Goal: Information Seeking & Learning: Learn about a topic

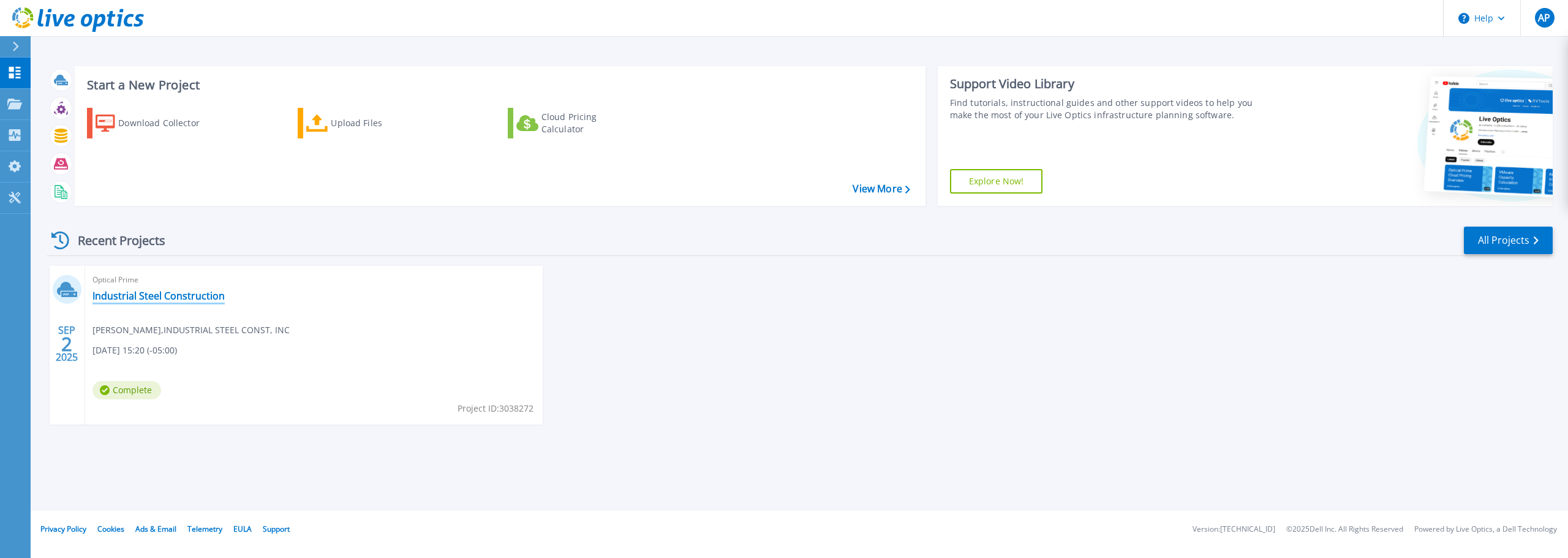
click at [160, 295] on link "Industrial Steel Construction" at bounding box center [158, 295] width 132 height 12
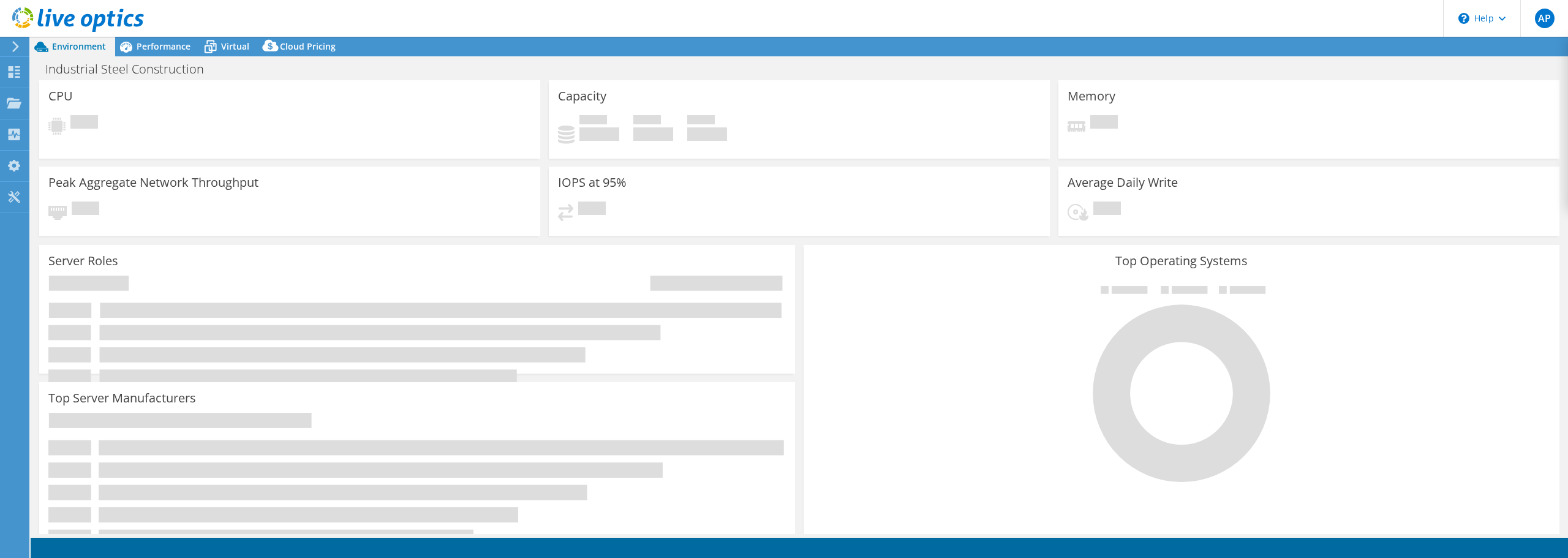
select select "USD"
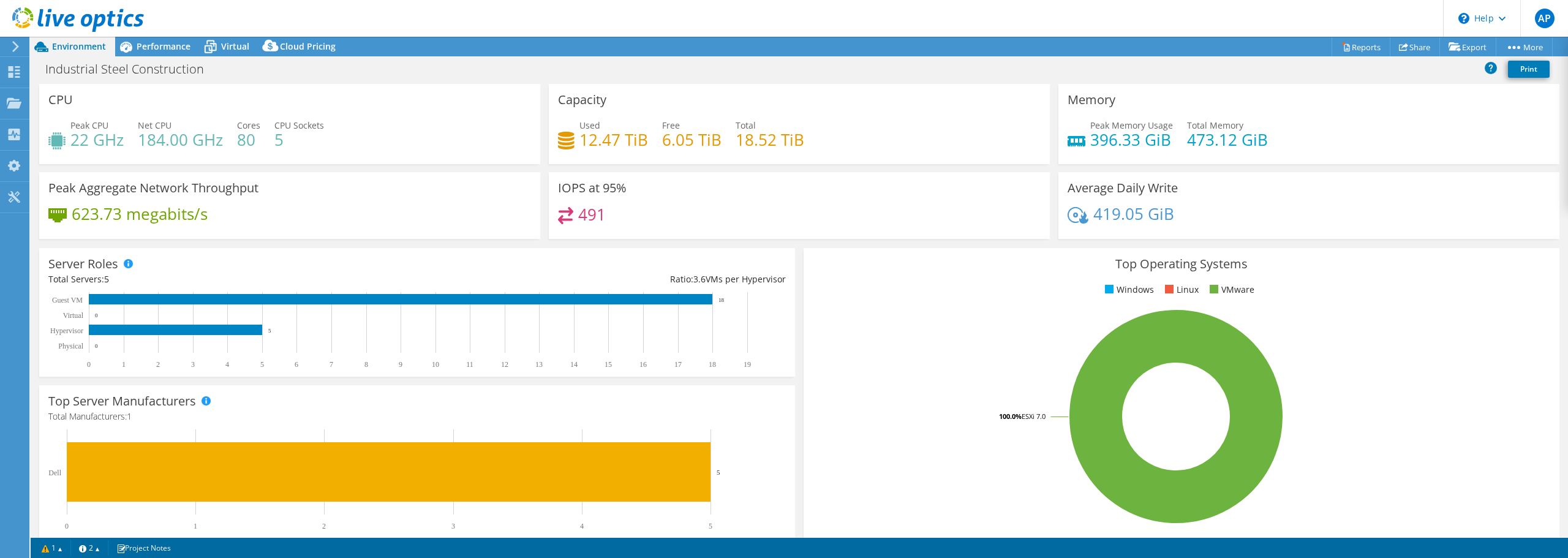
click at [154, 45] on span "Performance" at bounding box center [164, 46] width 54 height 12
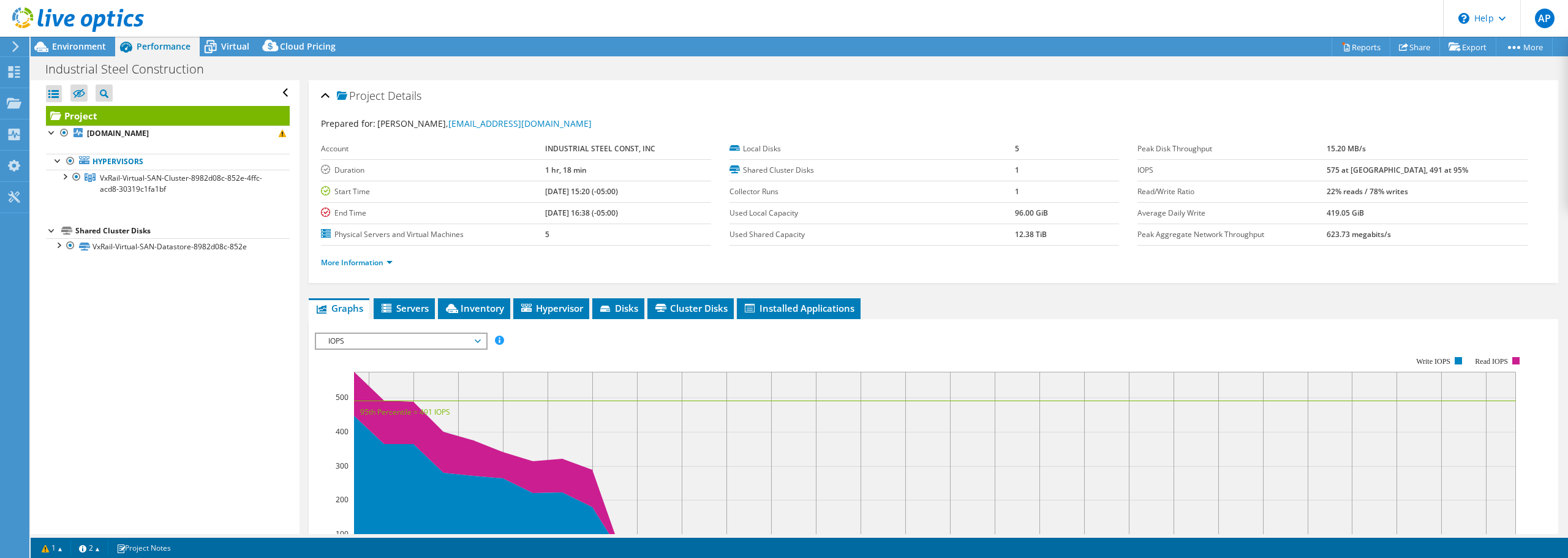
click at [752, 66] on div "Industrial Steel Construction Print" at bounding box center [799, 68] width 1538 height 23
click at [65, 175] on div at bounding box center [64, 175] width 12 height 12
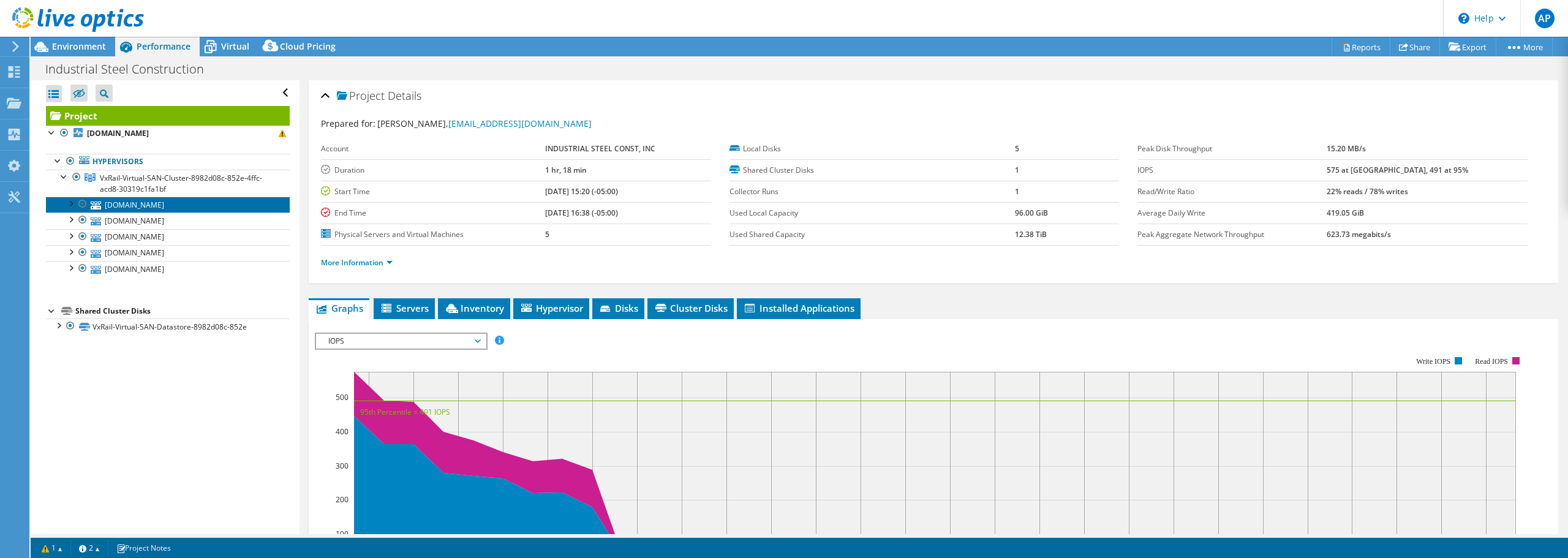
click at [121, 206] on link "[DOMAIN_NAME]" at bounding box center [168, 204] width 244 height 16
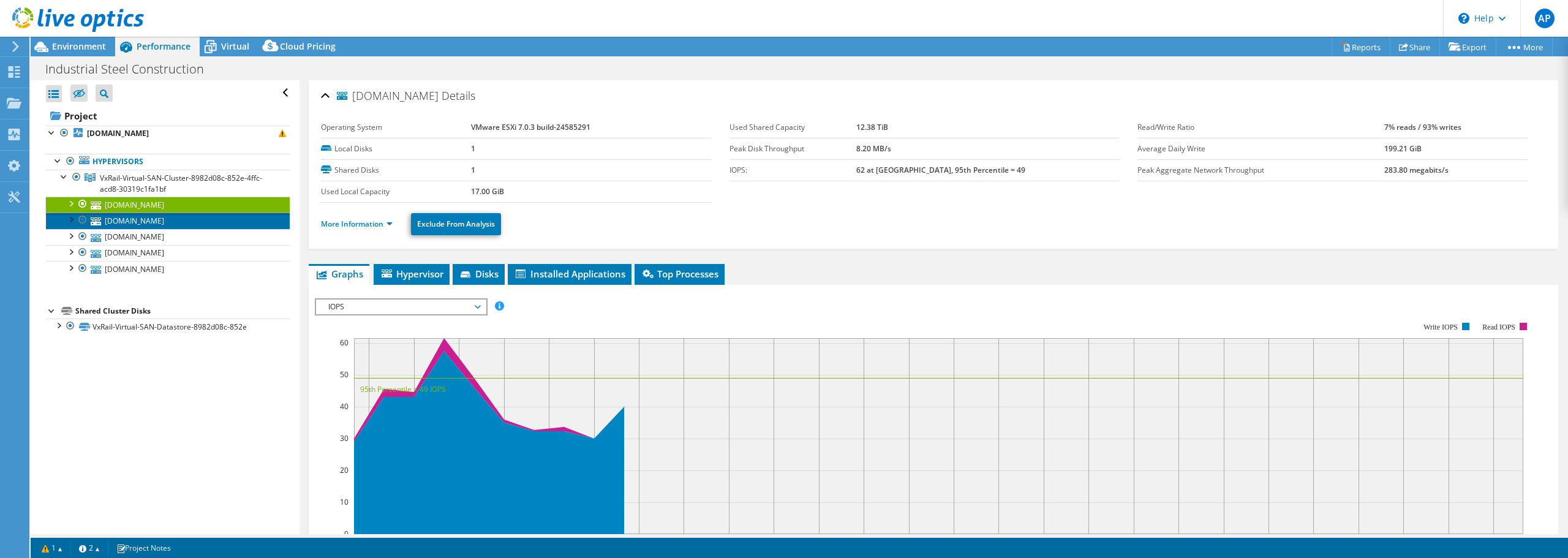
click at [118, 220] on link "[DOMAIN_NAME]" at bounding box center [168, 220] width 244 height 16
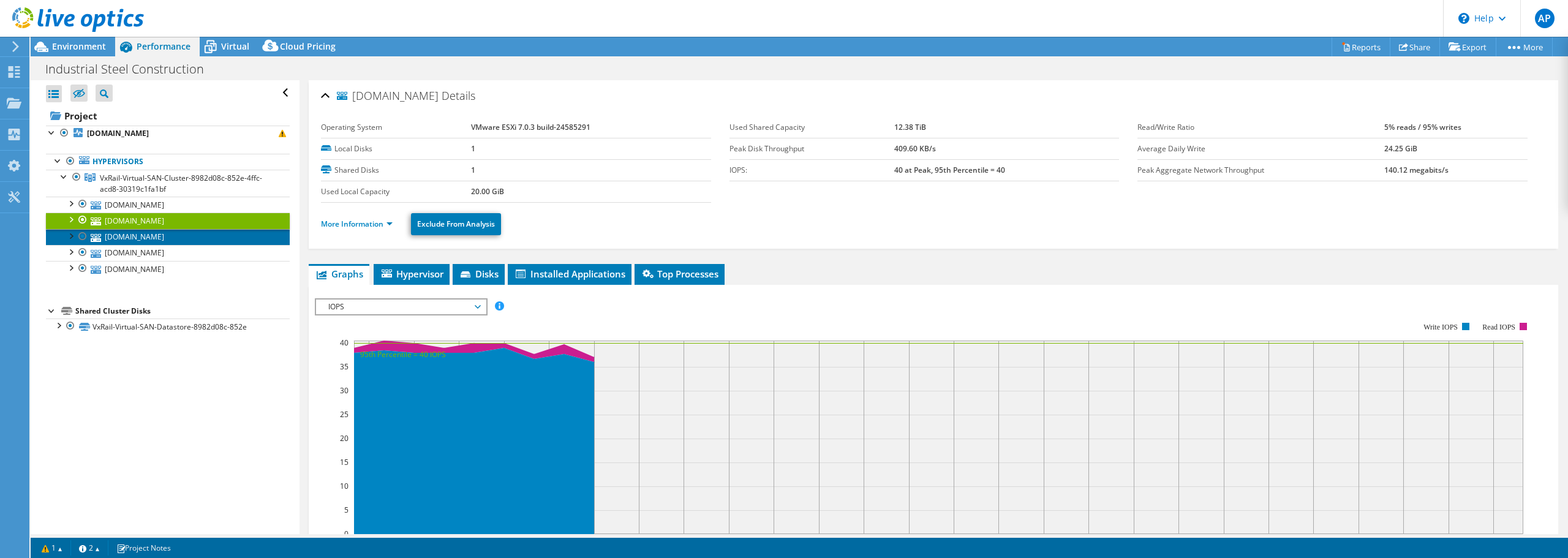
click at [122, 237] on link "[DOMAIN_NAME]" at bounding box center [168, 237] width 244 height 16
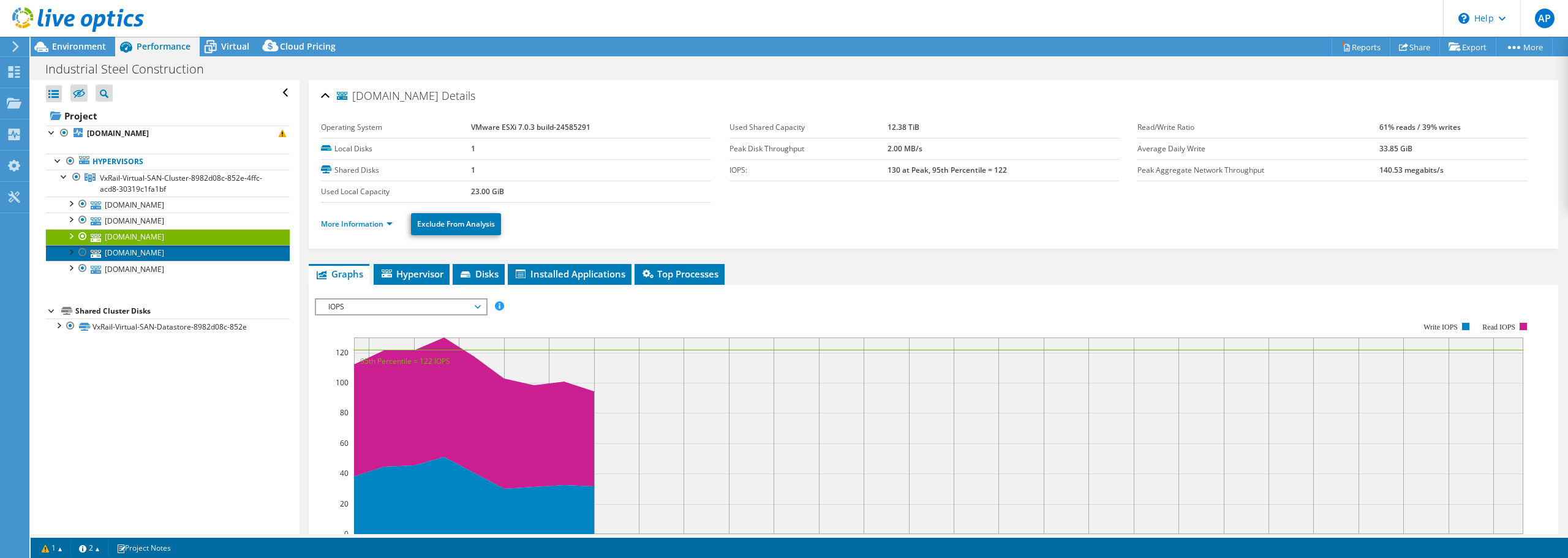
click at [126, 252] on link "[DOMAIN_NAME]" at bounding box center [168, 253] width 244 height 16
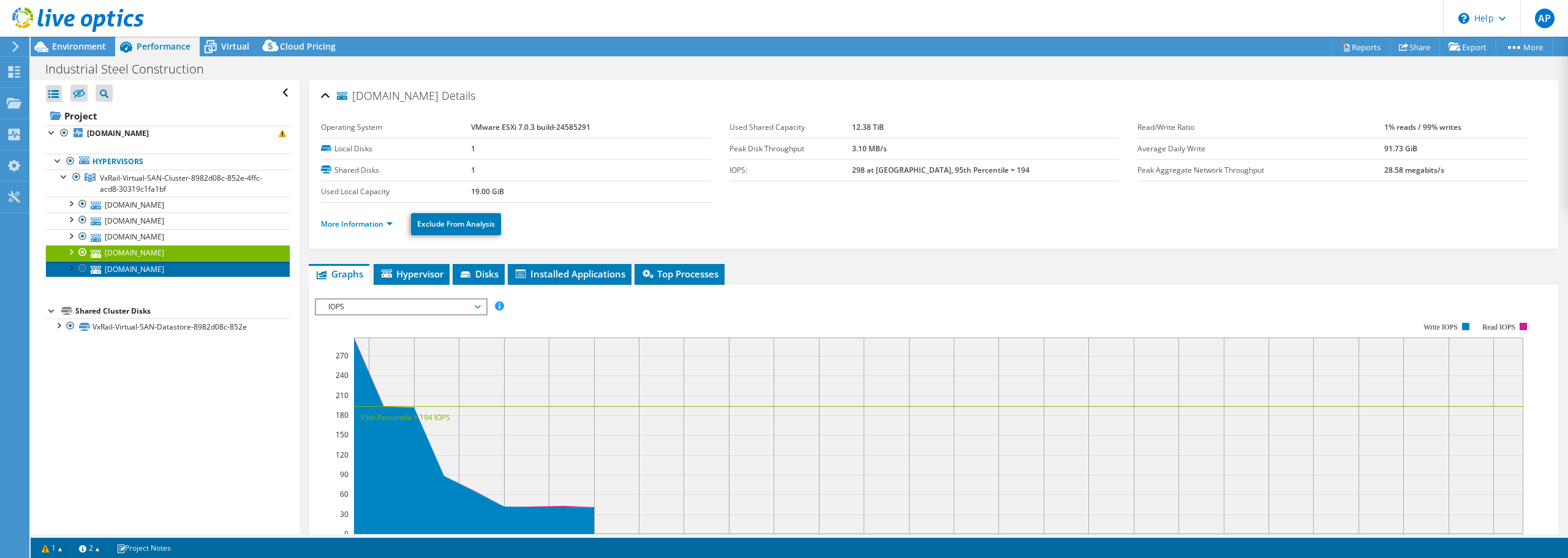
click at [126, 268] on link "[DOMAIN_NAME]" at bounding box center [168, 268] width 244 height 16
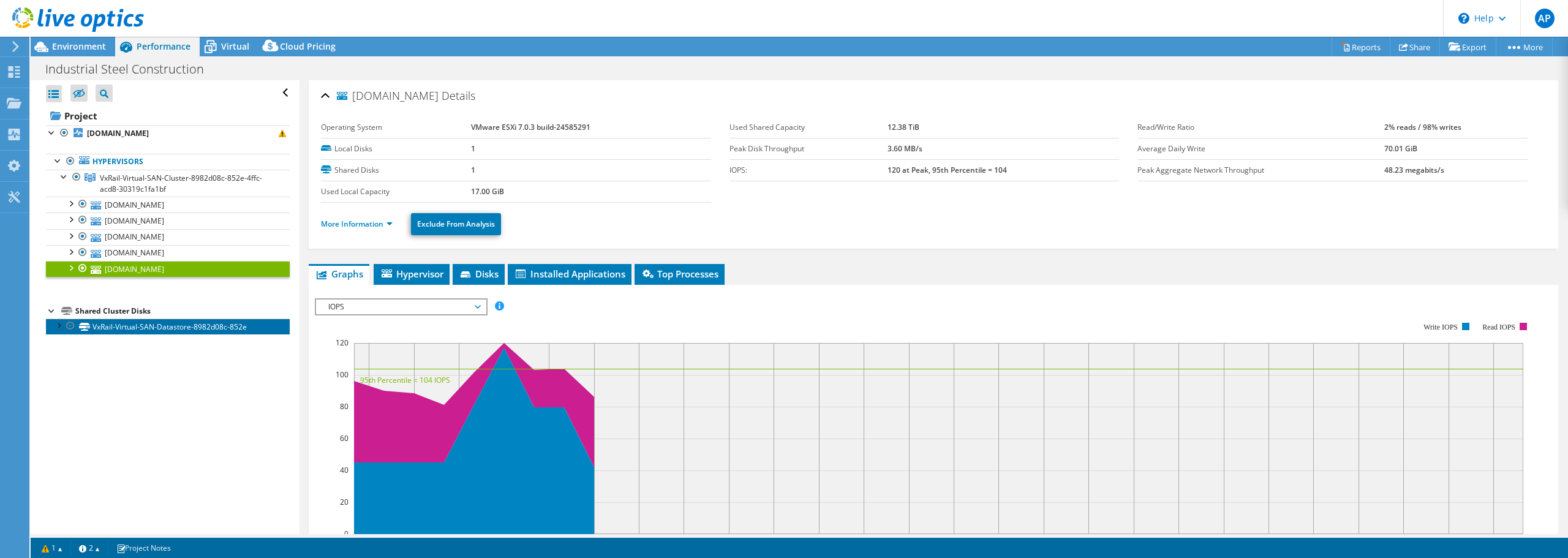
click at [137, 332] on link "VxRail-Virtual-SAN-Datastore-8982d08c-852e" at bounding box center [168, 326] width 244 height 16
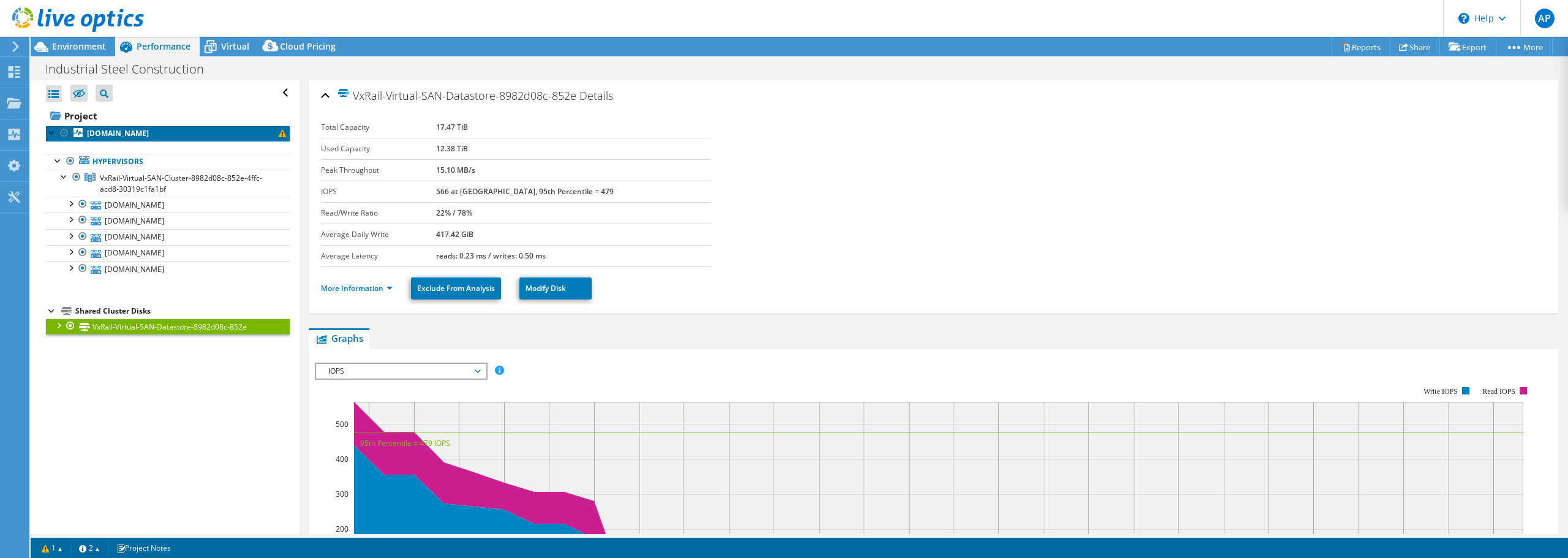
click at [86, 137] on link "[DOMAIN_NAME]" at bounding box center [168, 134] width 244 height 16
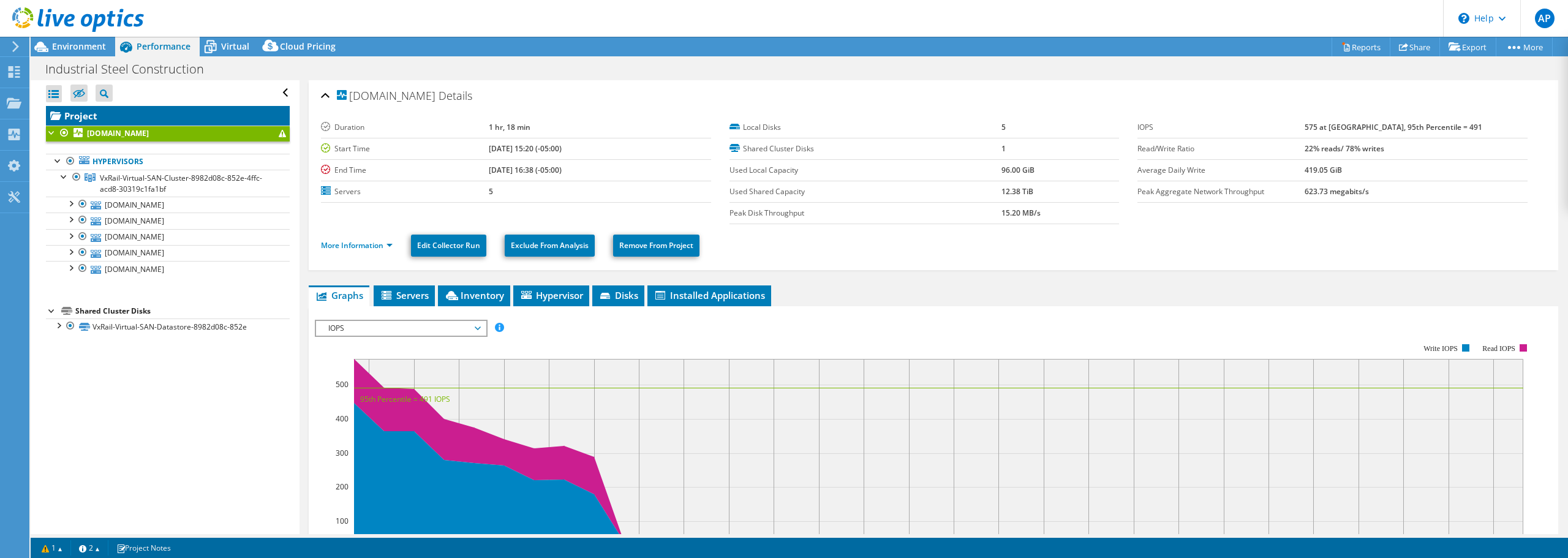
click at [144, 114] on link "Project" at bounding box center [168, 115] width 244 height 19
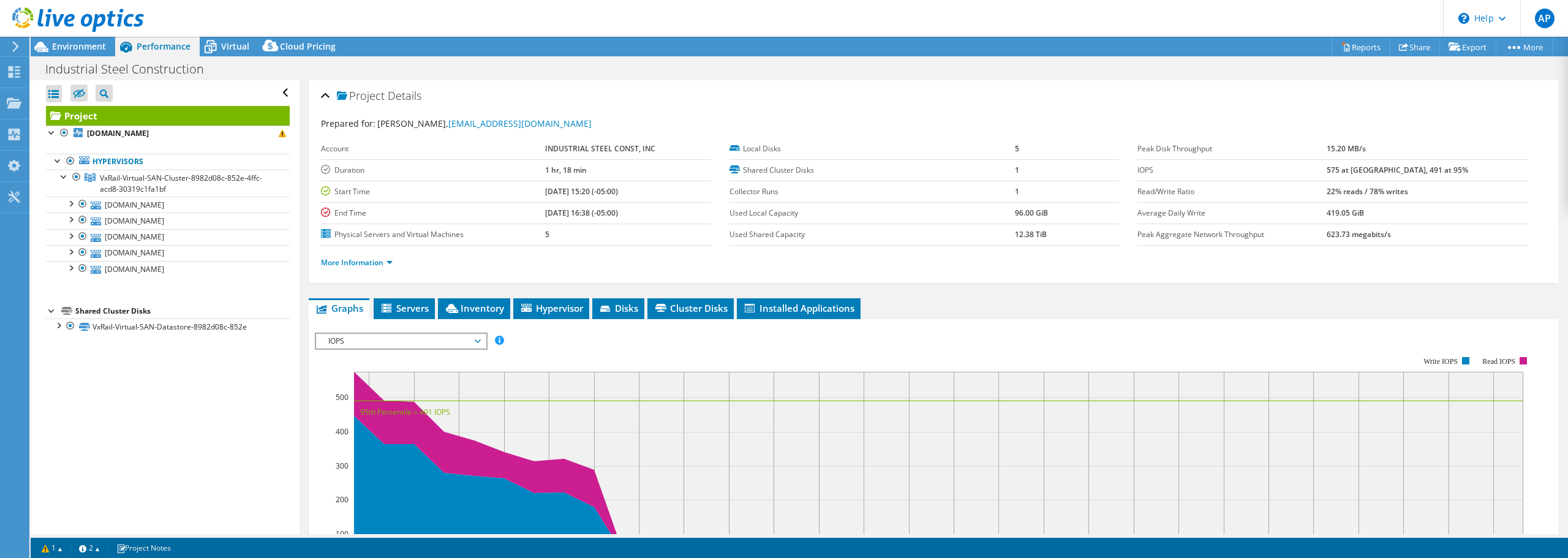
click at [397, 312] on span "Servers" at bounding box center [405, 308] width 49 height 12
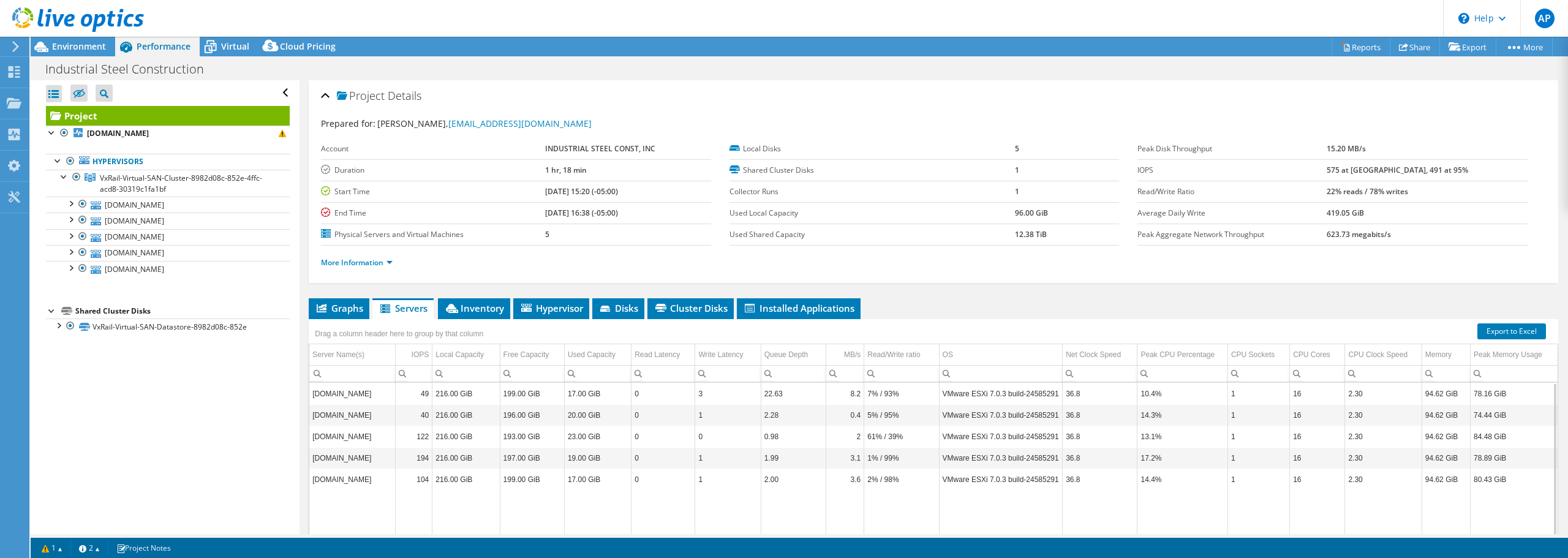
click at [952, 303] on ul "Graphs Servers Inventory Hypervisor Disks Cluster Disks Installed Applications" at bounding box center [933, 308] width 1249 height 21
click at [279, 136] on span at bounding box center [282, 133] width 7 height 7
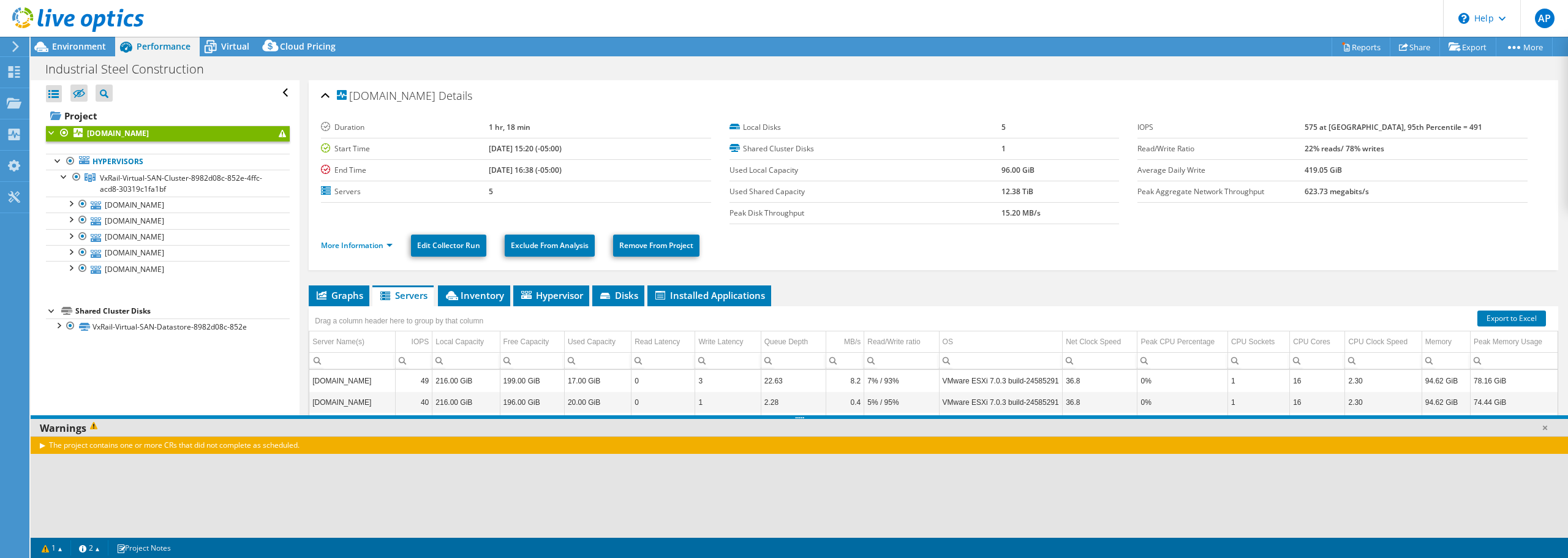
click at [41, 445] on div "The project contains one or more CRs that did not complete as scheduled." at bounding box center [799, 445] width 1538 height 18
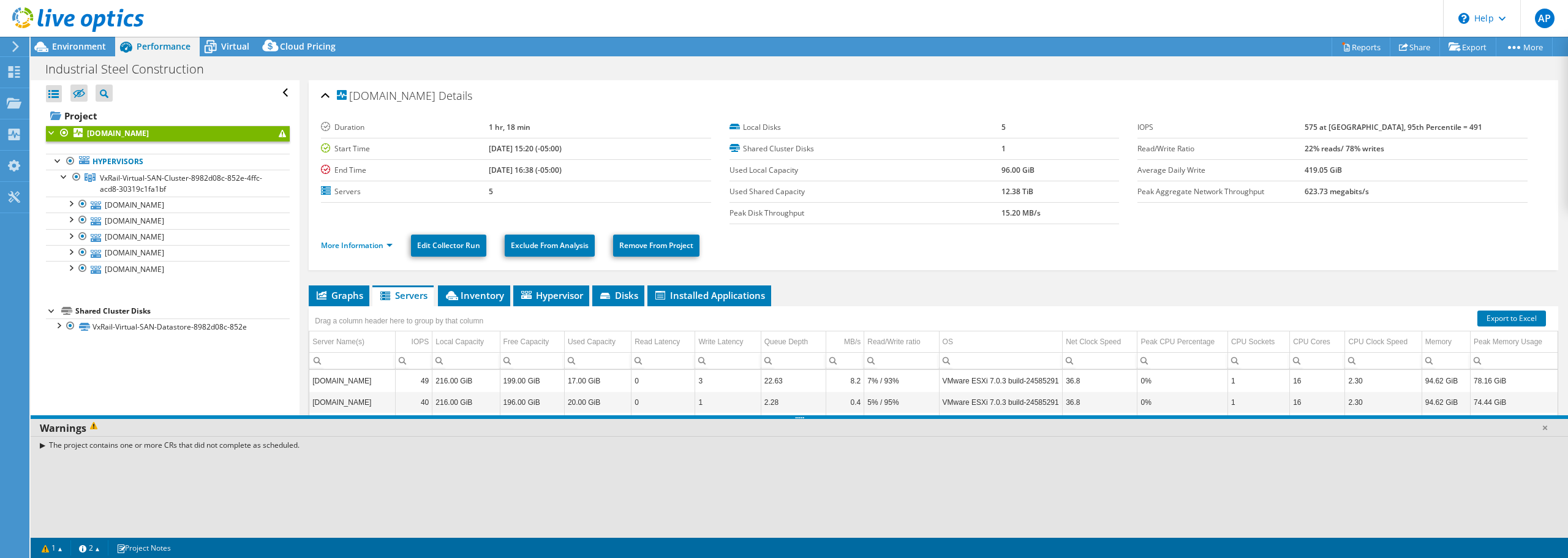
click at [43, 444] on div "The project contains one or more CRs that did not complete as scheduled." at bounding box center [799, 445] width 1538 height 18
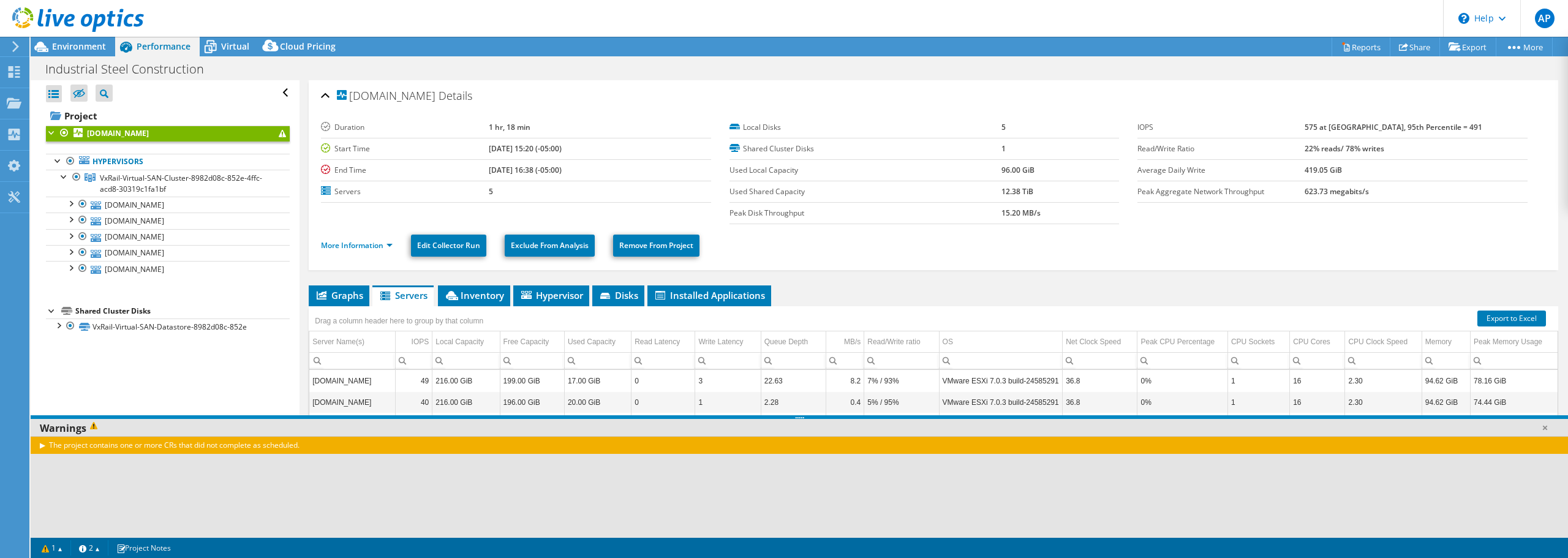
click at [846, 274] on div "[DOMAIN_NAME] Details Duration 1 hr, 18 min Start Time [DATE] 15:20 (-05:00) En…" at bounding box center [933, 346] width 1268 height 533
click at [161, 247] on link "[DOMAIN_NAME]" at bounding box center [168, 253] width 244 height 16
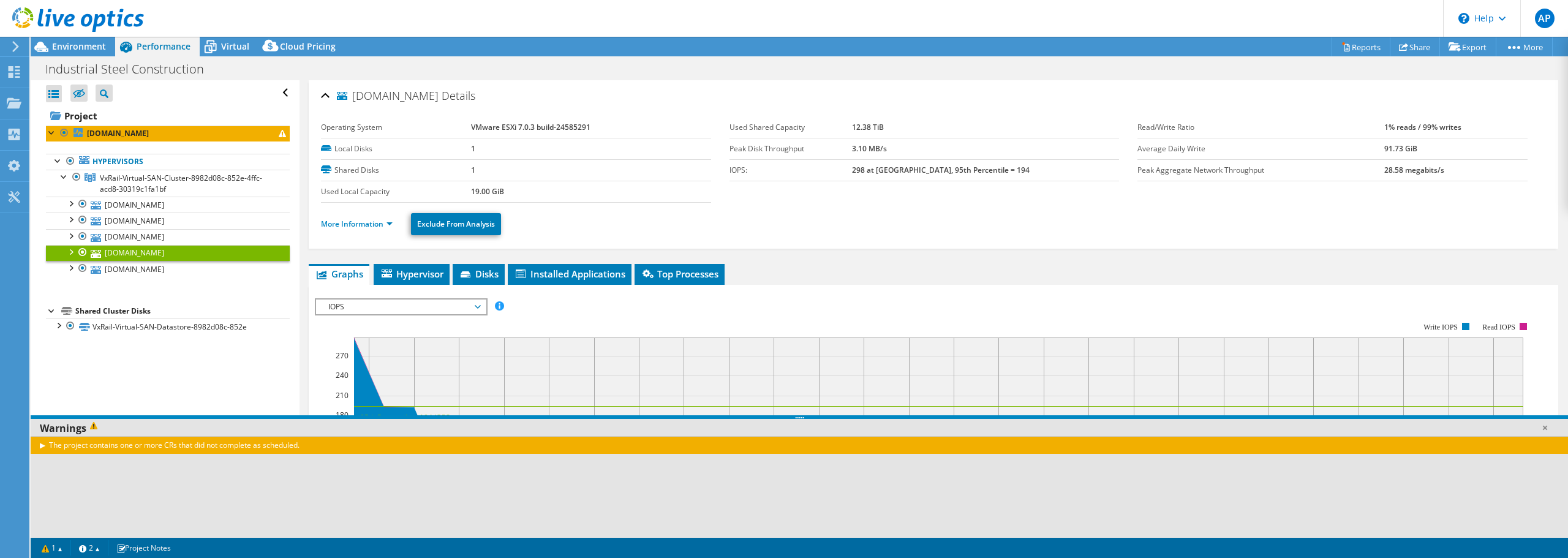
click at [898, 32] on header "AP End User [PERSON_NAME] [EMAIL_ADDRESS][DOMAIN_NAME] INDUSTRIAL STEEL CONST, …" at bounding box center [784, 18] width 1568 height 37
